Goal: Task Accomplishment & Management: Manage account settings

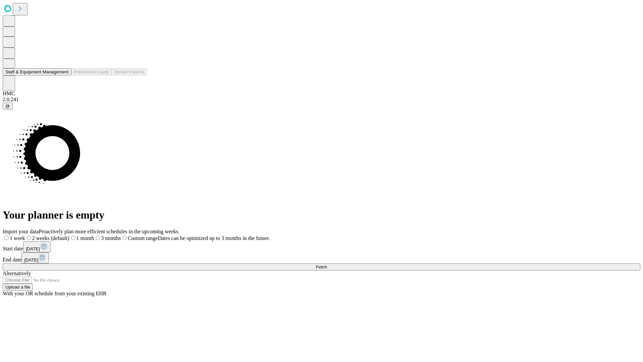
click at [63, 75] on button "Staff & Equipment Management" at bounding box center [37, 71] width 69 height 7
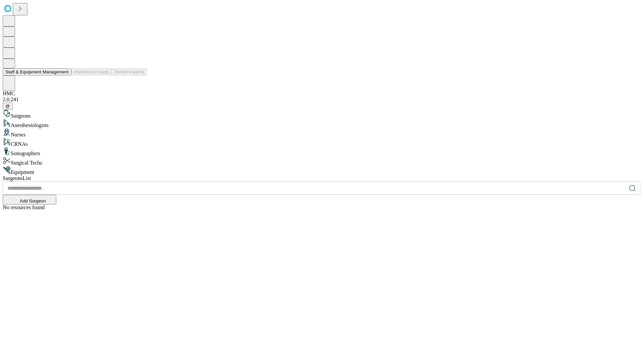
click at [64, 75] on button "Staff & Equipment Management" at bounding box center [37, 71] width 69 height 7
